Goal: Task Accomplishment & Management: Complete application form

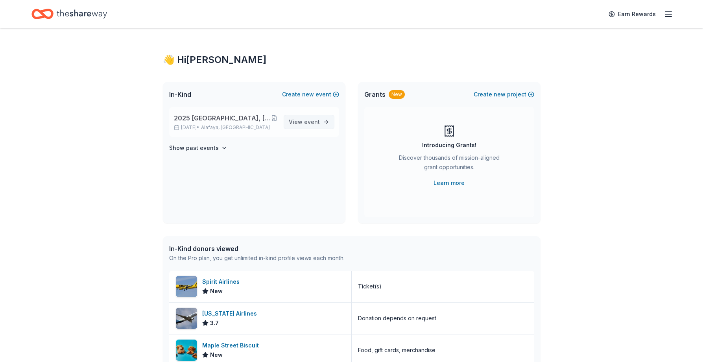
click at [321, 119] on link "View event" at bounding box center [309, 122] width 51 height 14
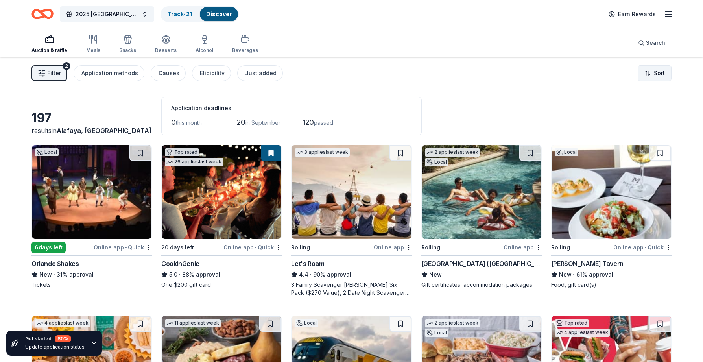
click at [655, 74] on html "2025 [GEOGRAPHIC_DATA], [GEOGRAPHIC_DATA] 449th Bomb Group WWII Reunion Track ·…" at bounding box center [351, 181] width 703 height 362
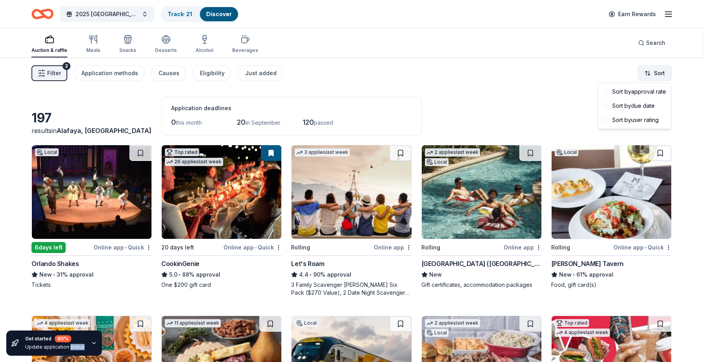
click at [655, 74] on html "2025 [GEOGRAPHIC_DATA], [GEOGRAPHIC_DATA] 449th Bomb Group WWII Reunion Track ·…" at bounding box center [354, 181] width 709 height 362
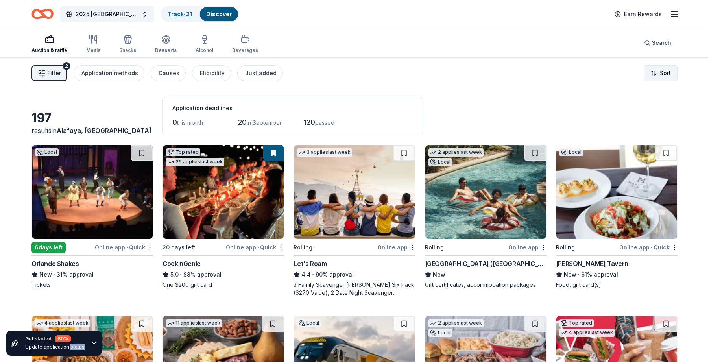
click at [655, 74] on html "2025 [GEOGRAPHIC_DATA], [GEOGRAPHIC_DATA] 449th Bomb Group WWII Reunion Track ·…" at bounding box center [354, 181] width 709 height 362
click at [644, 75] on html "2025 [GEOGRAPHIC_DATA], [GEOGRAPHIC_DATA] 449th Bomb Group WWII Reunion Track ·…" at bounding box center [351, 181] width 703 height 362
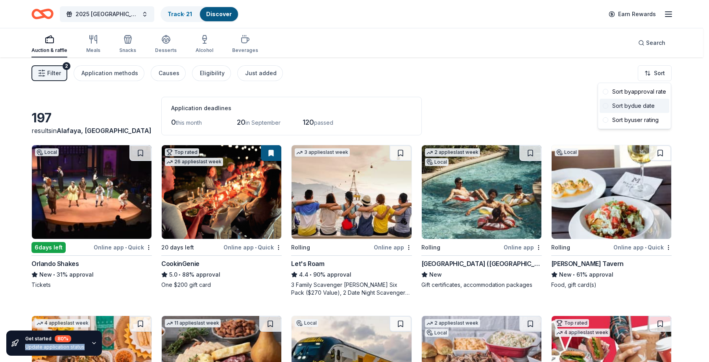
click at [634, 109] on div "Sort by due date" at bounding box center [635, 106] width 70 height 14
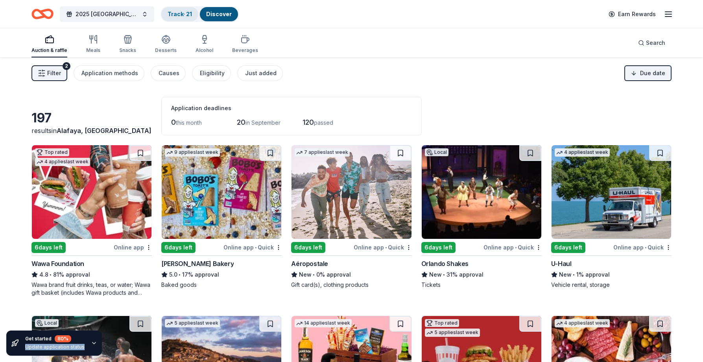
click at [177, 13] on link "Track · 21" at bounding box center [180, 14] width 24 height 7
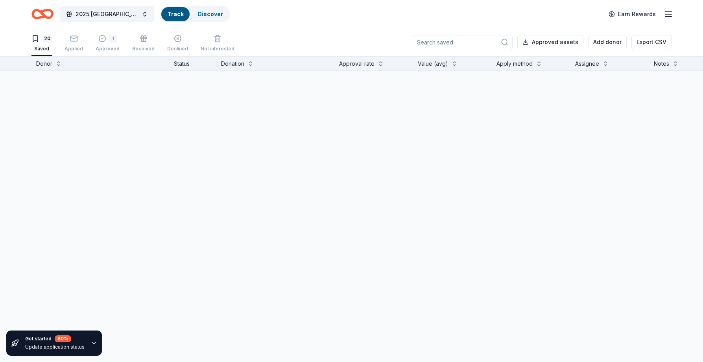
scroll to position [0, 0]
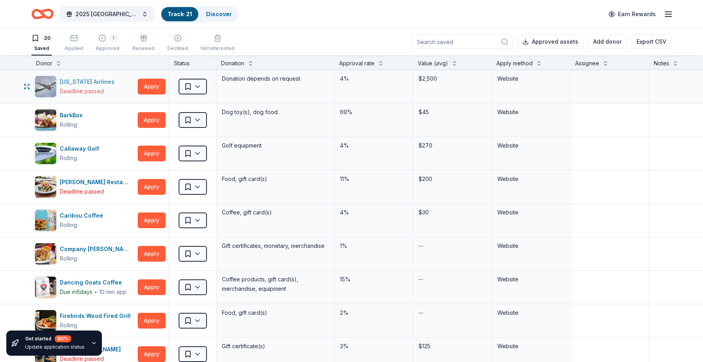
click at [53, 84] on img "button" at bounding box center [45, 86] width 21 height 21
click at [76, 151] on div "Callaway Golf" at bounding box center [81, 148] width 43 height 9
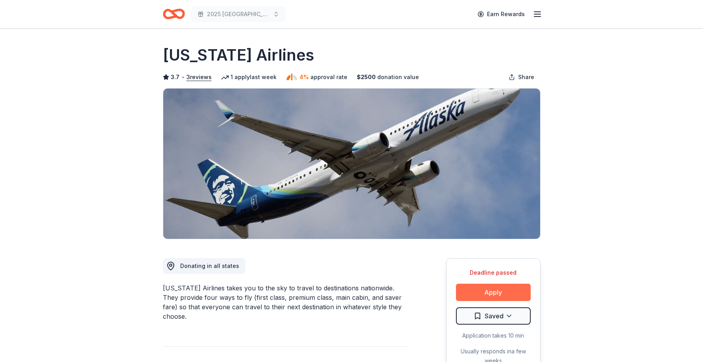
click at [500, 290] on button "Apply" at bounding box center [493, 292] width 75 height 17
click at [497, 292] on button "Apply" at bounding box center [493, 292] width 75 height 17
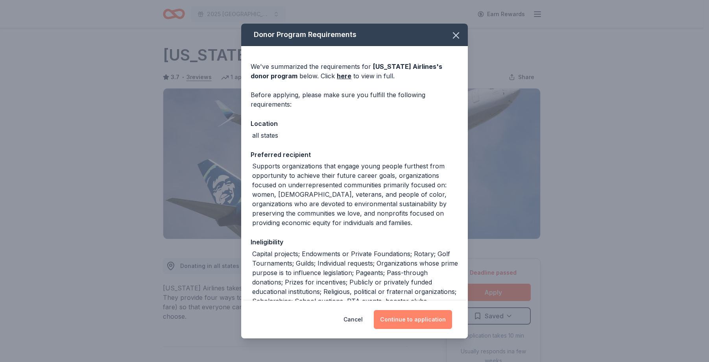
click at [426, 318] on button "Continue to application" at bounding box center [413, 319] width 78 height 19
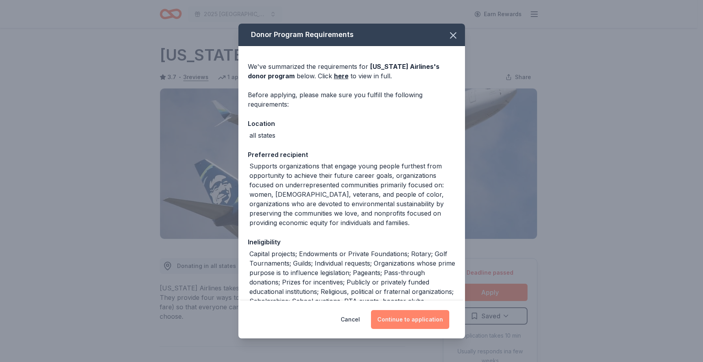
click at [426, 318] on button "Continue to application" at bounding box center [410, 319] width 78 height 19
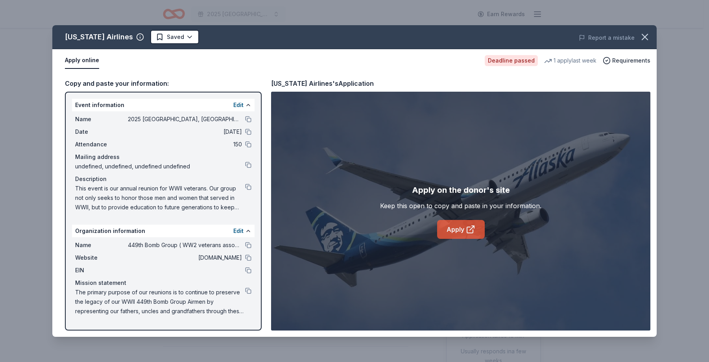
click at [450, 236] on link "Apply" at bounding box center [461, 229] width 48 height 19
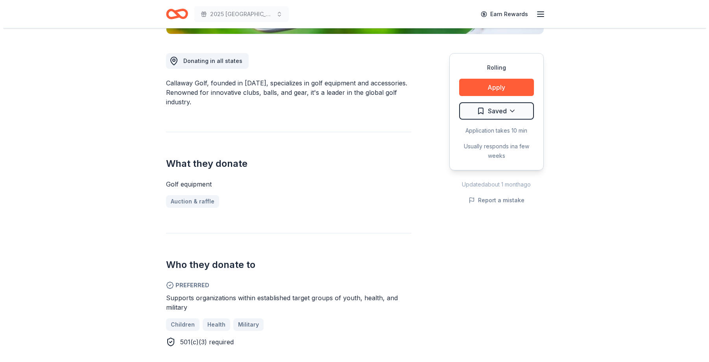
scroll to position [197, 0]
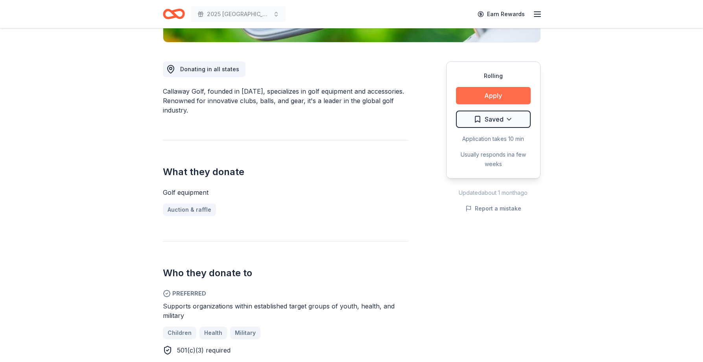
click at [496, 92] on button "Apply" at bounding box center [493, 95] width 75 height 17
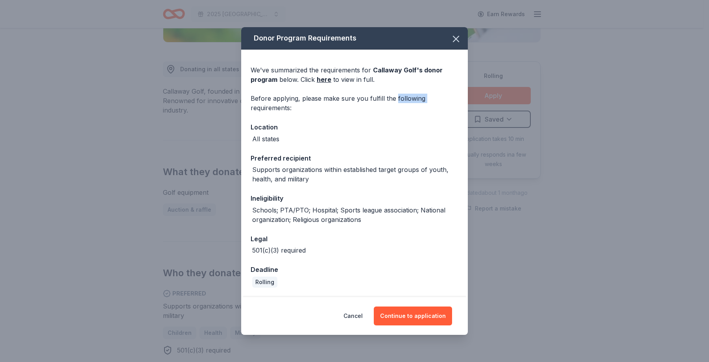
click at [496, 92] on div "Donor Program Requirements We've summarized the requirements for Callaway Golf …" at bounding box center [354, 181] width 709 height 362
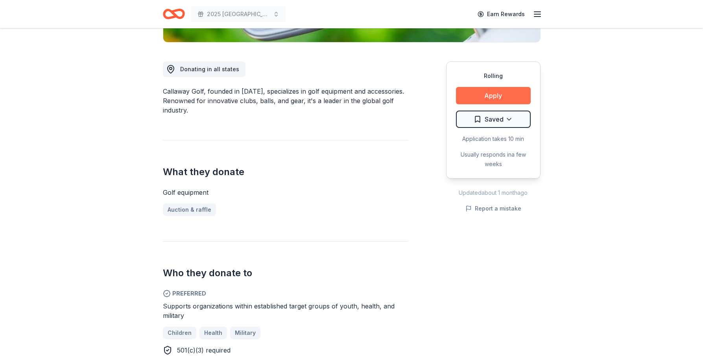
click at [496, 92] on button "Apply" at bounding box center [493, 95] width 75 height 17
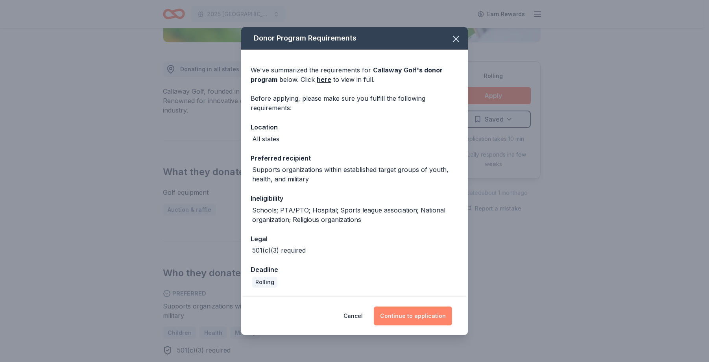
click at [424, 309] on button "Continue to application" at bounding box center [413, 316] width 78 height 19
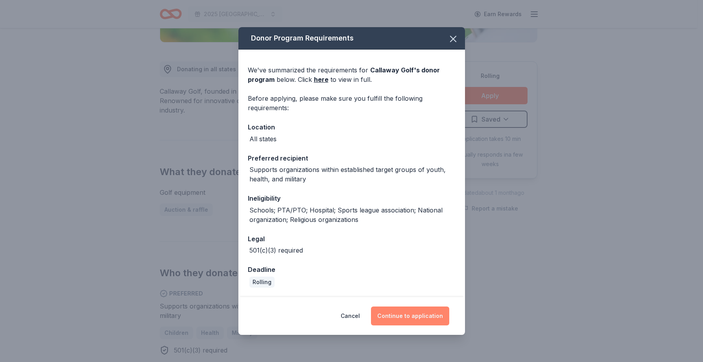
click at [424, 309] on button "Continue to application" at bounding box center [410, 316] width 78 height 19
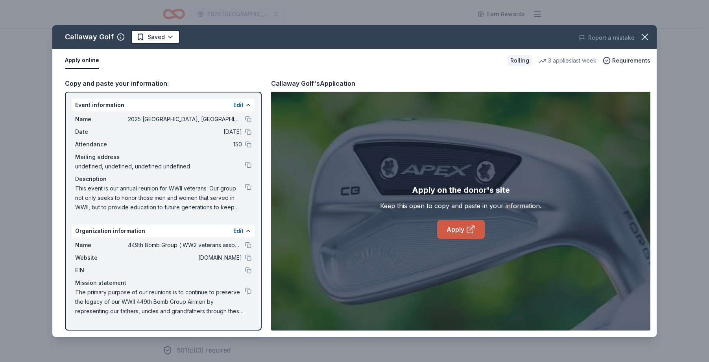
click at [446, 227] on link "Apply" at bounding box center [461, 229] width 48 height 19
